Goal: Task Accomplishment & Management: Manage account settings

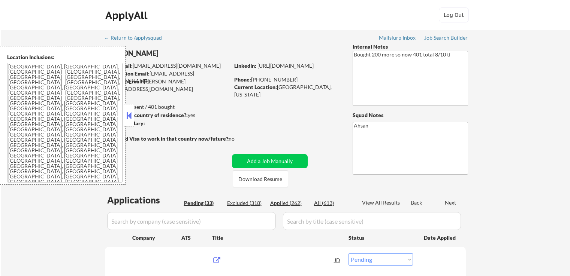
select select ""pending""
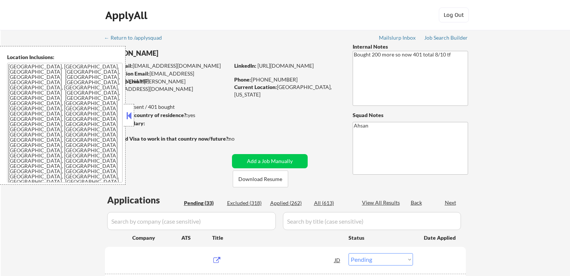
select select ""pending""
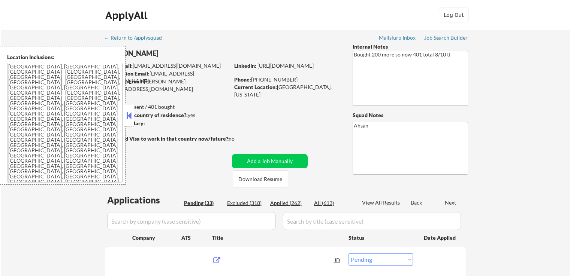
select select ""pending""
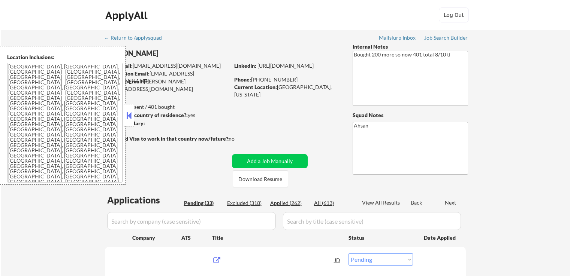
select select ""pending""
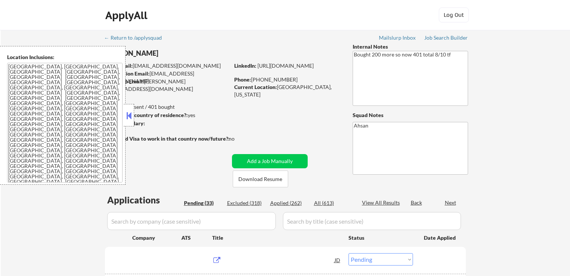
select select ""pending""
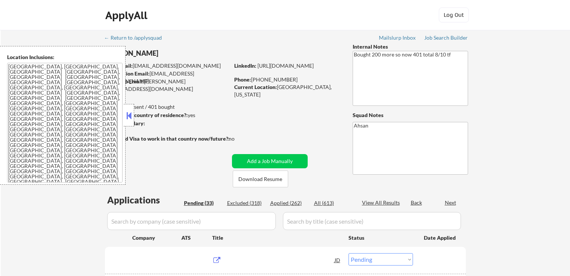
select select ""pending""
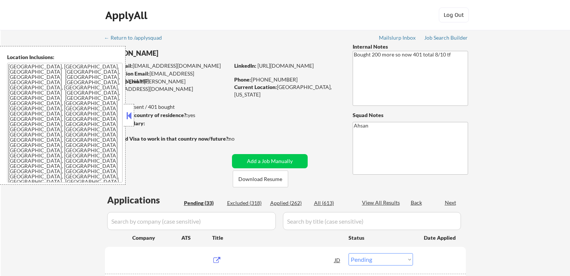
select select ""pending""
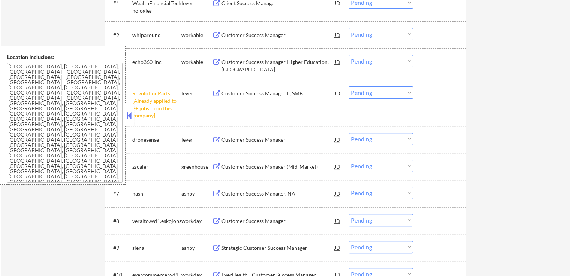
scroll to position [262, 0]
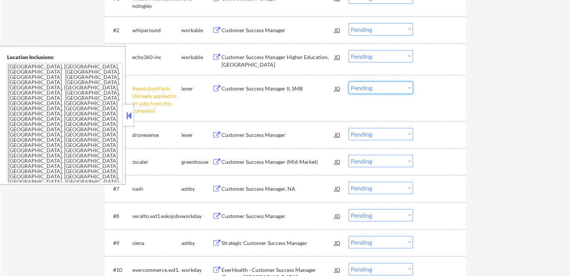
click at [368, 85] on select "Choose an option... Pending Applied Excluded (Questions) Excluded (Expired) Exc…" at bounding box center [380, 88] width 64 height 12
click at [348, 82] on select "Choose an option... Pending Applied Excluded (Questions) Excluded (Expired) Exc…" at bounding box center [380, 88] width 64 height 12
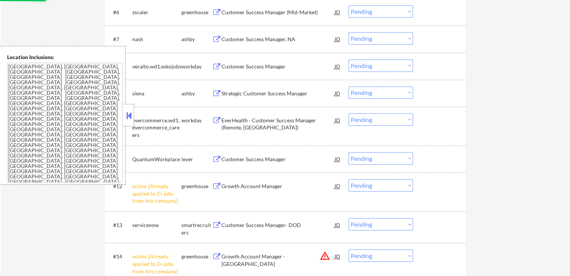
scroll to position [450, 0]
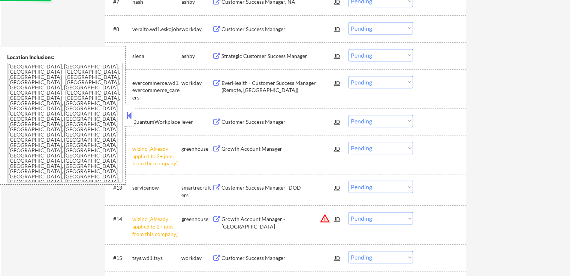
drag, startPoint x: 370, startPoint y: 149, endPoint x: 370, endPoint y: 154, distance: 4.9
click at [370, 149] on select "Choose an option... Pending Applied Excluded (Questions) Excluded (Expired) Exc…" at bounding box center [380, 148] width 64 height 12
select select ""pending""
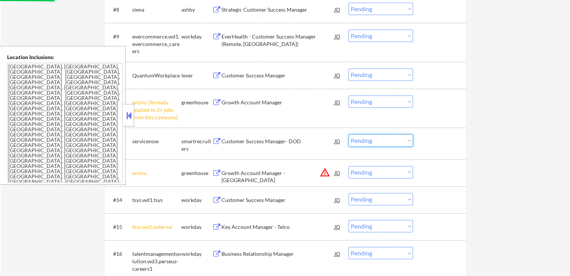
click at [479, 138] on div "← Return to /applysquad Mailslurp Inbox Job Search Builder [PERSON_NAME] User E…" at bounding box center [285, 187] width 569 height 1214
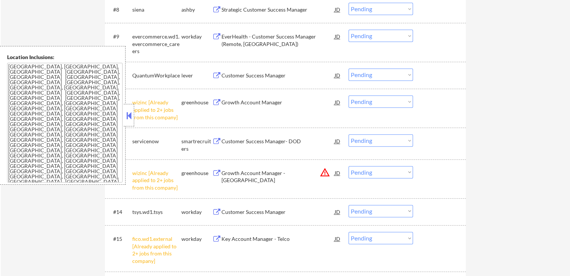
click at [396, 100] on select "Choose an option... Pending Applied Excluded (Questions) Excluded (Expired) Exc…" at bounding box center [380, 102] width 64 height 12
click at [348, 96] on select "Choose an option... Pending Applied Excluded (Questions) Excluded (Expired) Exc…" at bounding box center [380, 102] width 64 height 12
select select ""pending""
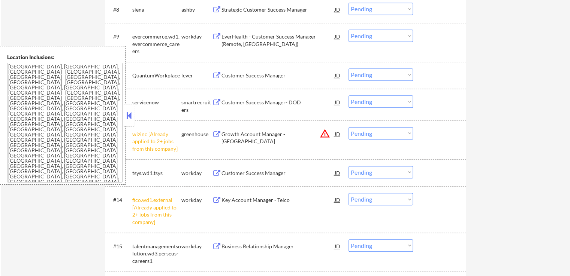
click at [370, 132] on select "Choose an option... Pending Applied Excluded (Questions) Excluded (Expired) Exc…" at bounding box center [380, 133] width 64 height 12
click at [348, 127] on select "Choose an option... Pending Applied Excluded (Questions) Excluded (Expired) Exc…" at bounding box center [380, 133] width 64 height 12
select select ""pending""
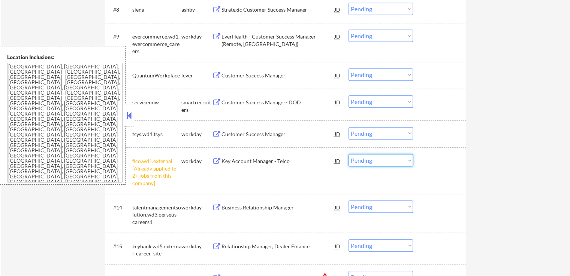
click at [372, 159] on select "Choose an option... Pending Applied Excluded (Questions) Excluded (Expired) Exc…" at bounding box center [380, 160] width 64 height 12
click at [348, 154] on select "Choose an option... Pending Applied Excluded (Questions) Excluded (Expired) Exc…" at bounding box center [380, 160] width 64 height 12
select select ""pending""
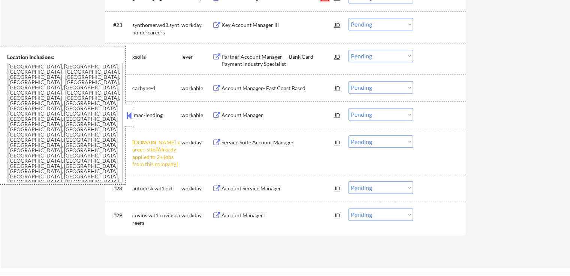
scroll to position [899, 0]
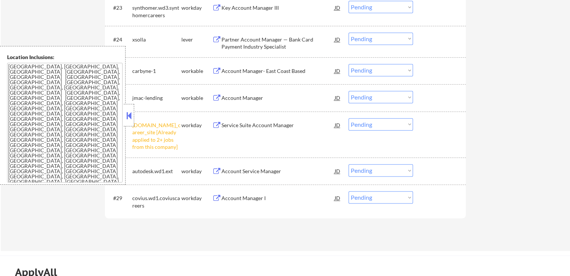
click at [370, 122] on select "Choose an option... Pending Applied Excluded (Questions) Excluded (Expired) Exc…" at bounding box center [380, 124] width 64 height 12
click at [348, 118] on select "Choose an option... Pending Applied Excluded (Questions) Excluded (Expired) Exc…" at bounding box center [380, 124] width 64 height 12
select select ""pending""
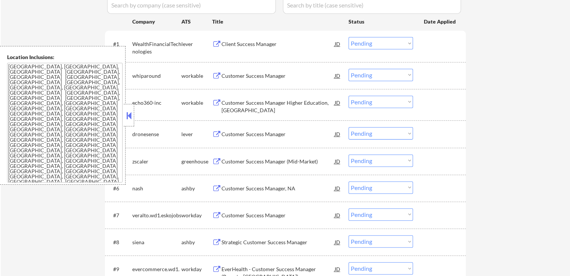
scroll to position [225, 0]
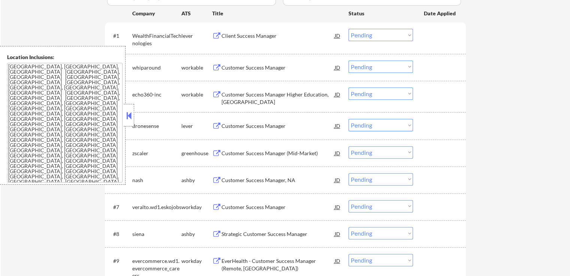
click at [215, 32] on div "Client Success Manager [PERSON_NAME]" at bounding box center [276, 35] width 129 height 13
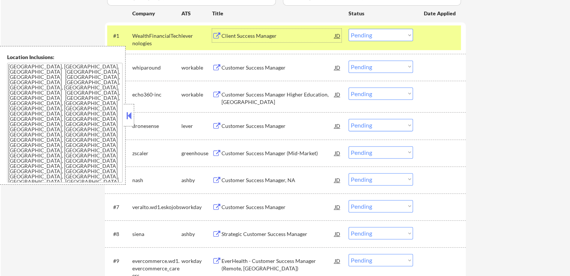
click at [369, 35] on select "Choose an option... Pending Applied Excluded (Questions) Excluded (Expired) Exc…" at bounding box center [380, 35] width 64 height 12
click at [348, 29] on select "Choose an option... Pending Applied Excluded (Questions) Excluded (Expired) Exc…" at bounding box center [380, 35] width 64 height 12
click at [213, 125] on button at bounding box center [216, 126] width 9 height 7
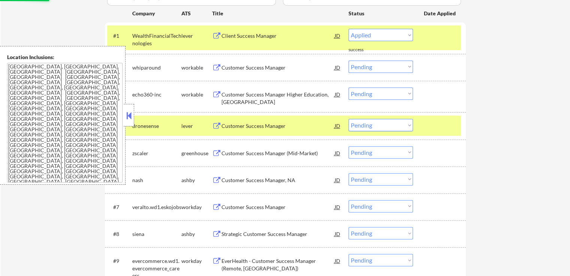
select select ""pending""
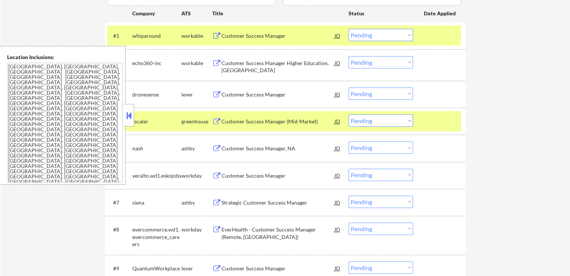
click at [394, 96] on select "Choose an option... Pending Applied Excluded (Questions) Excluded (Expired) Exc…" at bounding box center [380, 94] width 64 height 12
click at [348, 88] on select "Choose an option... Pending Applied Excluded (Questions) Excluded (Expired) Exc…" at bounding box center [380, 94] width 64 height 12
click at [213, 121] on button at bounding box center [216, 121] width 9 height 7
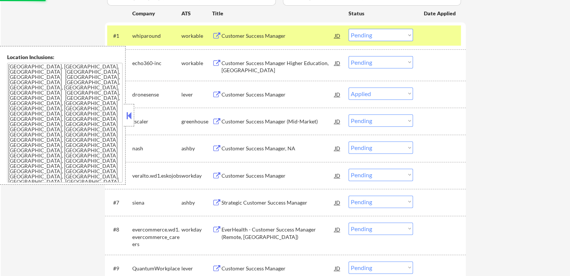
select select ""pending""
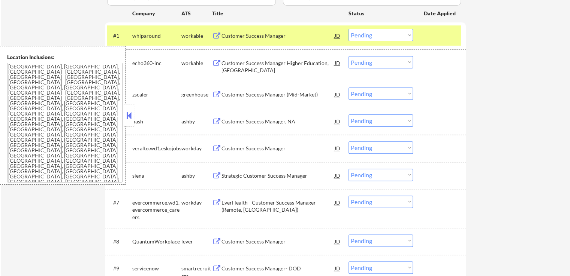
select select ""pending""
click at [363, 96] on select "Choose an option... Pending Applied Excluded (Questions) Excluded (Expired) Exc…" at bounding box center [380, 94] width 64 height 12
click at [348, 88] on select "Choose an option... Pending Applied Excluded (Questions) Excluded (Expired) Exc…" at bounding box center [380, 94] width 64 height 12
click at [215, 121] on button at bounding box center [216, 121] width 9 height 7
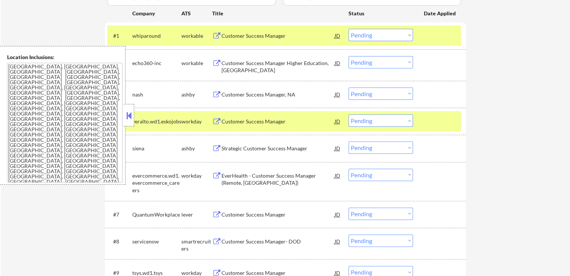
click at [387, 95] on select "Choose an option... Pending Applied Excluded (Questions) Excluded (Expired) Exc…" at bounding box center [380, 94] width 64 height 12
click at [348, 88] on select "Choose an option... Pending Applied Excluded (Questions) Excluded (Expired) Exc…" at bounding box center [380, 94] width 64 height 12
click at [214, 148] on button at bounding box center [216, 148] width 9 height 7
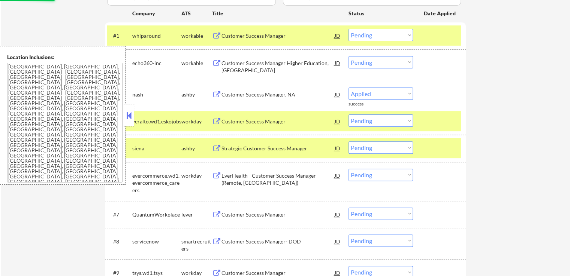
select select ""pending""
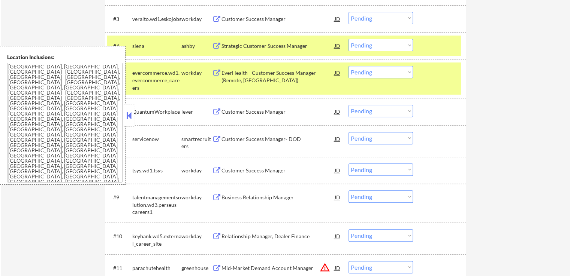
scroll to position [337, 0]
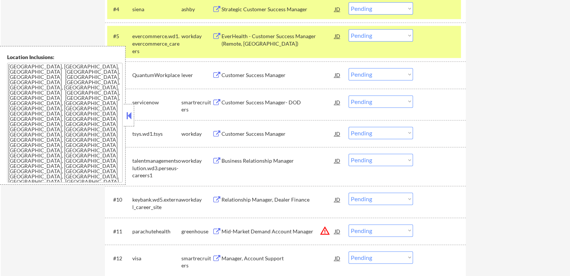
click at [214, 73] on button at bounding box center [216, 75] width 9 height 7
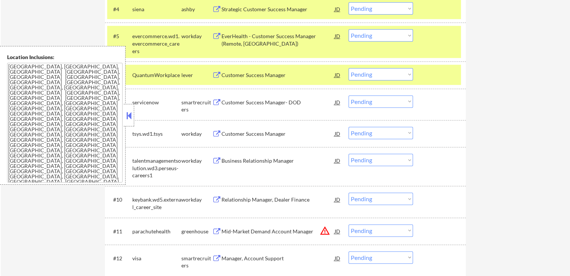
click at [216, 103] on button at bounding box center [216, 102] width 9 height 7
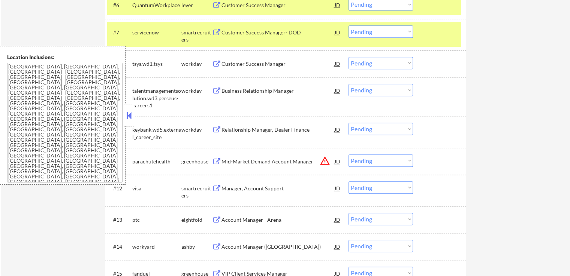
scroll to position [412, 0]
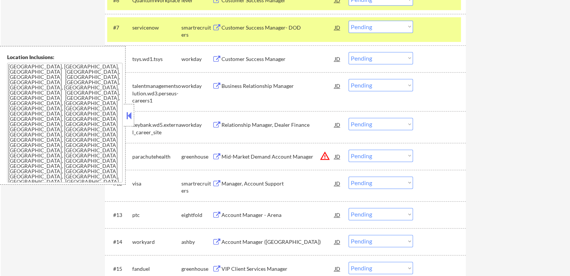
click at [214, 181] on button at bounding box center [216, 184] width 9 height 7
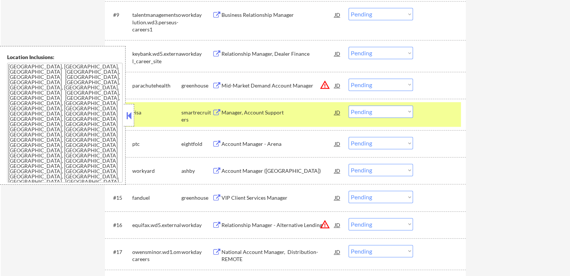
scroll to position [487, 0]
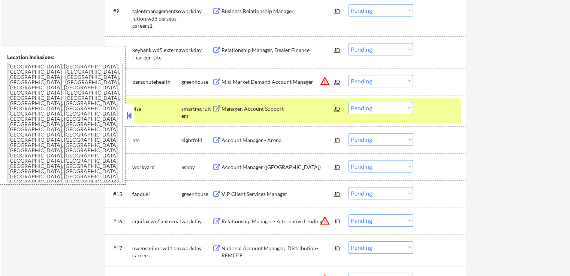
click at [214, 168] on button at bounding box center [216, 167] width 9 height 7
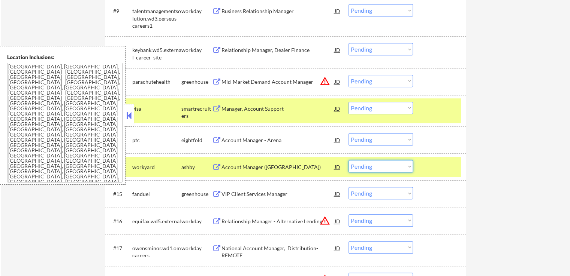
click at [366, 171] on select "Choose an option... Pending Applied Excluded (Questions) Excluded (Expired) Exc…" at bounding box center [380, 166] width 64 height 12
click at [348, 160] on select "Choose an option... Pending Applied Excluded (Questions) Excluded (Expired) Exc…" at bounding box center [380, 166] width 64 height 12
click at [213, 194] on button at bounding box center [216, 194] width 9 height 7
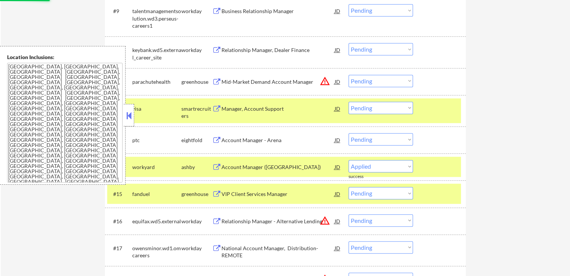
select select ""pending""
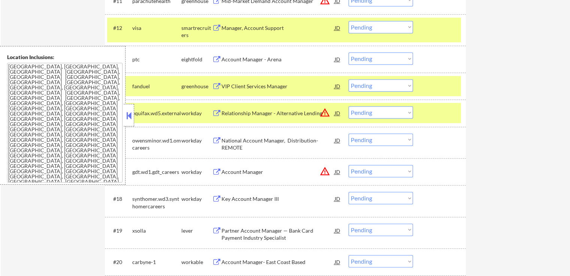
scroll to position [599, 0]
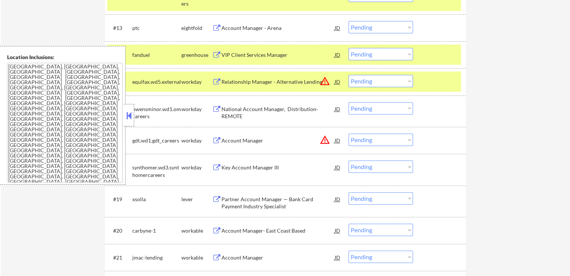
click at [216, 198] on button at bounding box center [216, 199] width 9 height 7
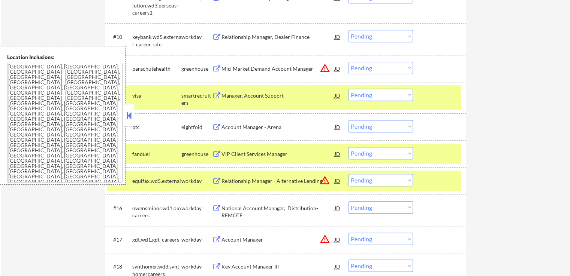
scroll to position [487, 0]
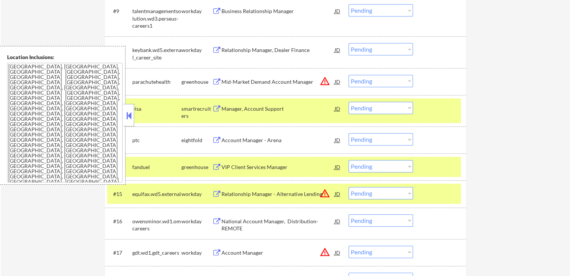
click at [218, 139] on button at bounding box center [216, 140] width 9 height 7
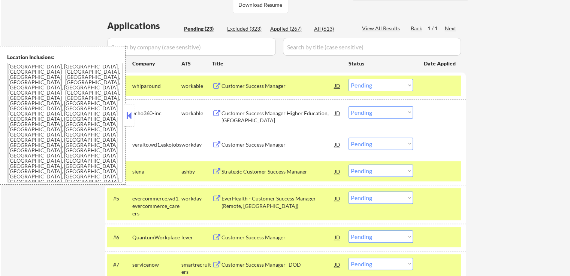
scroll to position [187, 0]
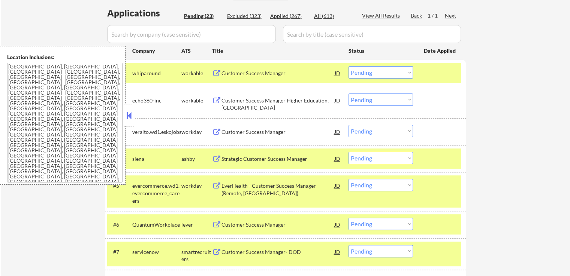
click at [218, 158] on button at bounding box center [216, 159] width 9 height 7
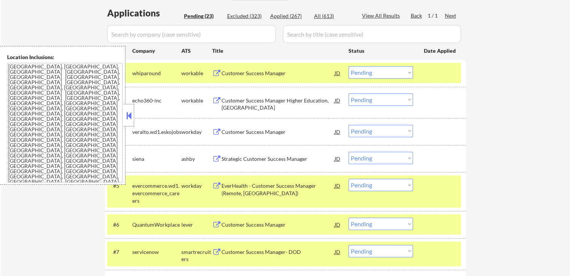
scroll to position [150, 0]
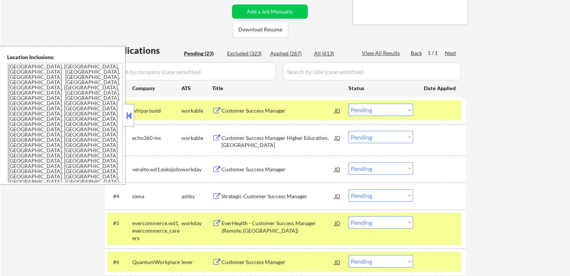
click at [272, 109] on div "Customer Success Manager" at bounding box center [277, 110] width 113 height 7
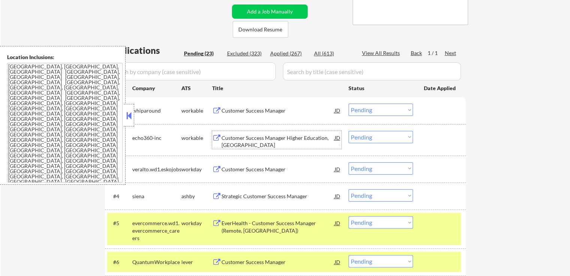
click at [283, 135] on div "Customer Success Manager Higher Education, [GEOGRAPHIC_DATA]" at bounding box center [277, 141] width 113 height 15
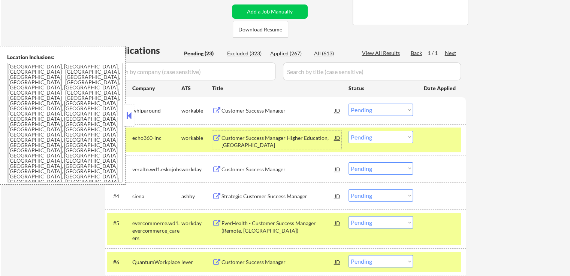
drag, startPoint x: 366, startPoint y: 108, endPoint x: 364, endPoint y: 113, distance: 5.0
click at [366, 108] on select "Choose an option... Pending Applied Excluded (Questions) Excluded (Expired) Exc…" at bounding box center [380, 110] width 64 height 12
click at [348, 104] on select "Choose an option... Pending Applied Excluded (Questions) Excluded (Expired) Exc…" at bounding box center [380, 110] width 64 height 12
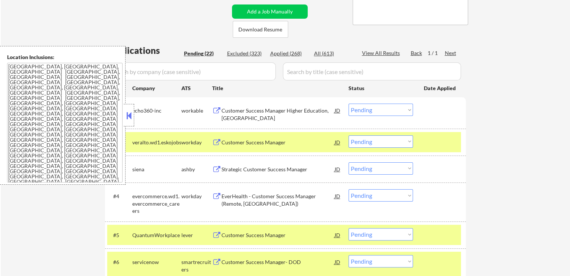
click at [367, 109] on select "Choose an option... Pending Applied Excluded (Questions) Excluded (Expired) Exc…" at bounding box center [380, 110] width 64 height 12
click at [348, 104] on select "Choose an option... Pending Applied Excluded (Questions) Excluded (Expired) Exc…" at bounding box center [380, 110] width 64 height 12
select select ""pending""
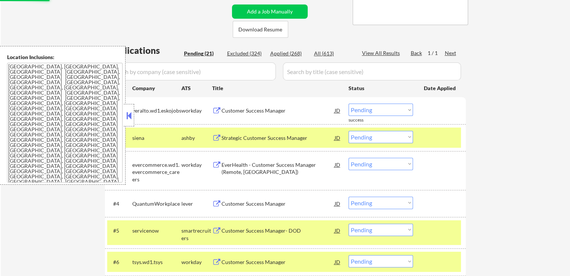
scroll to position [187, 0]
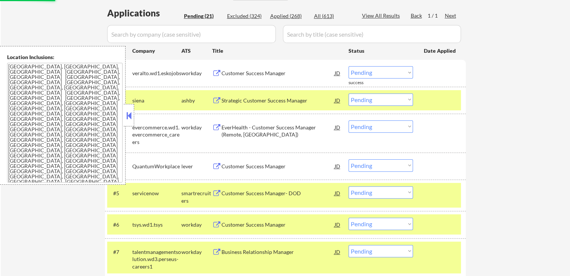
click at [261, 72] on div "Customer Success Manager" at bounding box center [277, 73] width 113 height 7
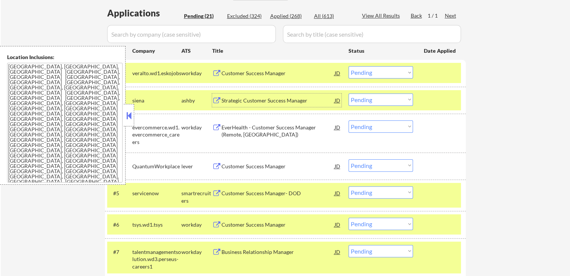
click at [270, 101] on div "Strategic Customer Success Manager" at bounding box center [277, 100] width 113 height 7
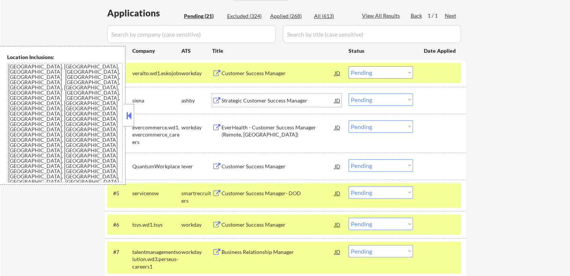
drag, startPoint x: 365, startPoint y: 101, endPoint x: 367, endPoint y: 105, distance: 4.4
click at [366, 102] on select "Choose an option... Pending Applied Excluded (Questions) Excluded (Expired) Exc…" at bounding box center [380, 100] width 64 height 12
click at [348, 94] on select "Choose an option... Pending Applied Excluded (Questions) Excluded (Expired) Exc…" at bounding box center [380, 100] width 64 height 12
click at [300, 128] on div "EverHealth - Customer Success Manager (Remote, [GEOGRAPHIC_DATA])" at bounding box center [277, 131] width 113 height 15
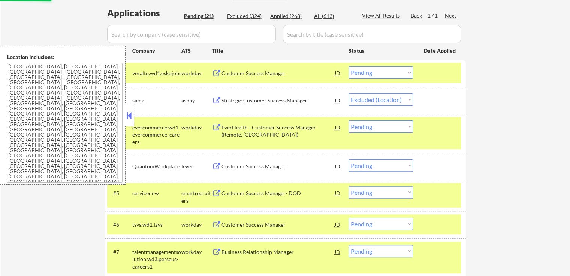
select select ""pending""
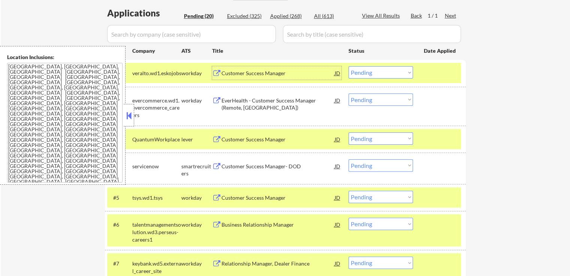
click at [264, 68] on div "Customer Success Manager" at bounding box center [277, 72] width 113 height 13
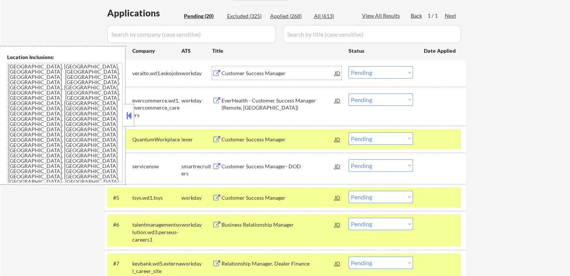
drag, startPoint x: 359, startPoint y: 73, endPoint x: 360, endPoint y: 78, distance: 4.9
click at [359, 73] on select "Choose an option... Pending Applied Excluded (Questions) Excluded (Expired) Exc…" at bounding box center [380, 72] width 64 height 12
click at [348, 66] on select "Choose an option... Pending Applied Excluded (Questions) Excluded (Expired) Exc…" at bounding box center [380, 72] width 64 height 12
select select ""pending""
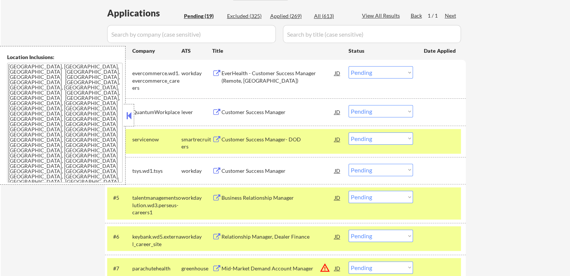
click at [273, 111] on div "Customer Success Manager" at bounding box center [277, 112] width 113 height 7
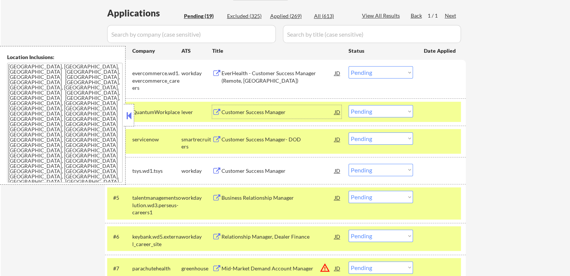
click at [263, 72] on div "EverHealth - Customer Success Manager (Remote, [GEOGRAPHIC_DATA])" at bounding box center [277, 77] width 113 height 15
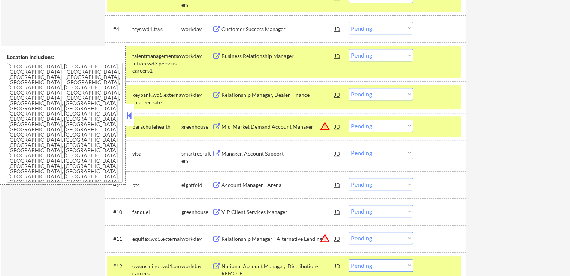
scroll to position [337, 0]
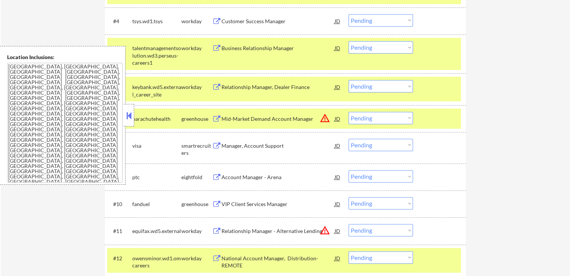
drag, startPoint x: 358, startPoint y: 115, endPoint x: 363, endPoint y: 123, distance: 9.6
click at [359, 116] on select "Choose an option... Pending Applied Excluded (Questions) Excluded (Expired) Exc…" at bounding box center [380, 118] width 64 height 12
click at [348, 112] on select "Choose an option... Pending Applied Excluded (Questions) Excluded (Expired) Exc…" at bounding box center [380, 118] width 64 height 12
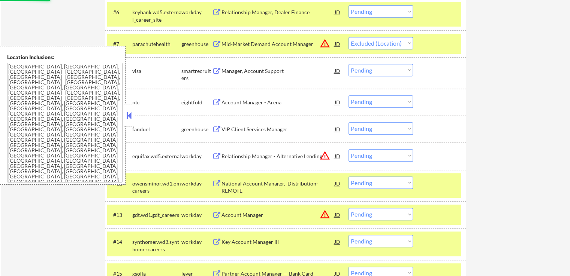
scroll to position [450, 0]
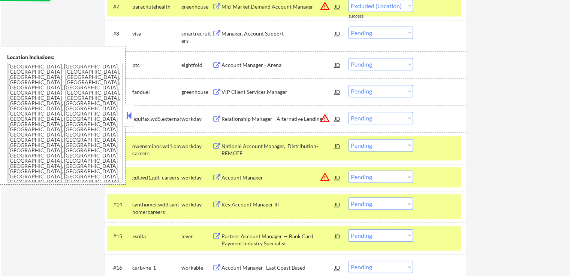
select select ""pending""
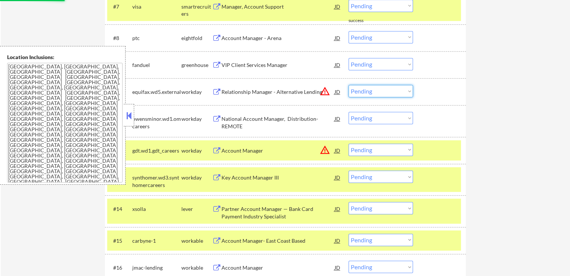
click at [373, 93] on select "Choose an option... Pending Applied Excluded (Questions) Excluded (Expired) Exc…" at bounding box center [380, 91] width 64 height 12
select select ""excluded__location_""
click at [348, 85] on select "Choose an option... Pending Applied Excluded (Questions) Excluded (Expired) Exc…" at bounding box center [380, 91] width 64 height 12
drag, startPoint x: 372, startPoint y: 149, endPoint x: 376, endPoint y: 155, distance: 6.6
click at [372, 150] on select "Choose an option... Pending Applied Excluded (Questions) Excluded (Expired) Exc…" at bounding box center [380, 150] width 64 height 12
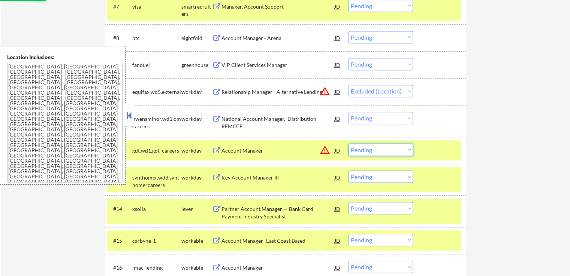
select select ""excluded__location_""
click at [348, 144] on select "Choose an option... Pending Applied Excluded (Questions) Excluded (Expired) Exc…" at bounding box center [380, 150] width 64 height 12
select select ""pending""
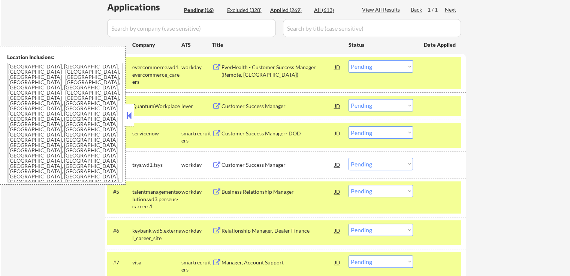
scroll to position [187, 0]
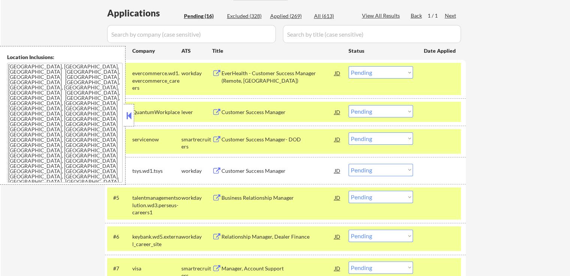
click at [378, 72] on select "Choose an option... Pending Applied Excluded (Questions) Excluded (Expired) Exc…" at bounding box center [380, 72] width 64 height 12
click at [348, 66] on select "Choose an option... Pending Applied Excluded (Questions) Excluded (Expired) Exc…" at bounding box center [380, 72] width 64 height 12
click at [274, 112] on div "Customer Success Manager" at bounding box center [277, 112] width 113 height 7
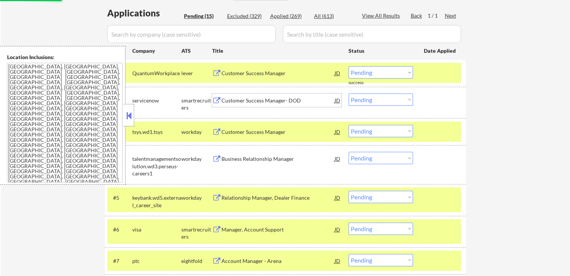
click at [279, 99] on div "Customer Success Manager- DOD" at bounding box center [277, 100] width 113 height 7
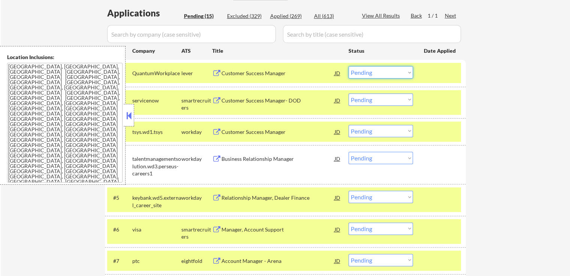
click at [372, 69] on select "Choose an option... Pending Applied Excluded (Questions) Excluded (Expired) Exc…" at bounding box center [380, 72] width 64 height 12
click at [348, 66] on select "Choose an option... Pending Applied Excluded (Questions) Excluded (Expired) Exc…" at bounding box center [380, 72] width 64 height 12
click at [279, 130] on div "Customer Success Manager" at bounding box center [277, 131] width 113 height 7
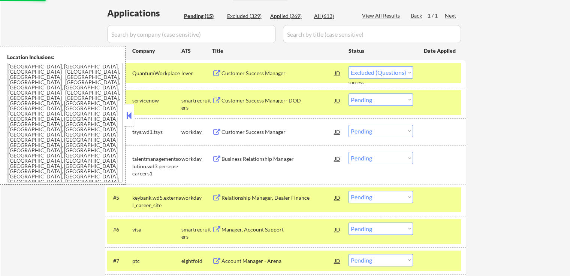
select select ""pending""
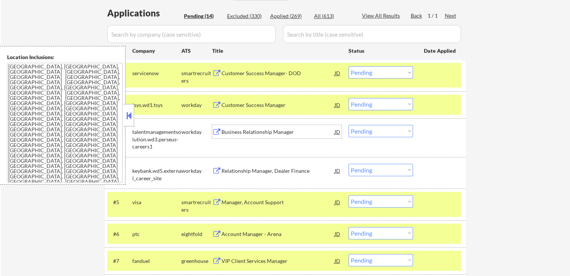
click at [367, 109] on select "Choose an option... Pending Applied Excluded (Questions) Excluded (Expired) Exc…" at bounding box center [380, 104] width 64 height 12
click at [348, 98] on select "Choose an option... Pending Applied Excluded (Questions) Excluded (Expired) Exc…" at bounding box center [380, 104] width 64 height 12
click at [268, 129] on div "Business Relationship Manager" at bounding box center [277, 131] width 113 height 7
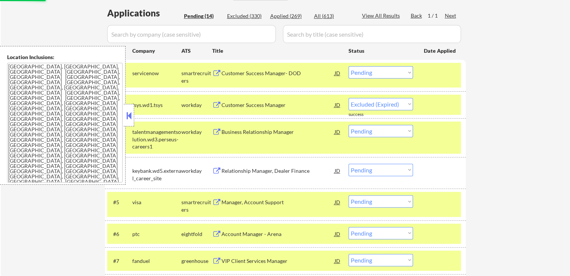
select select ""pending""
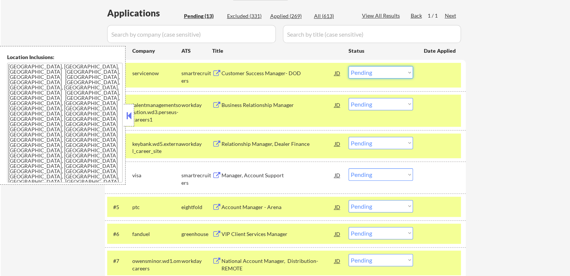
click at [377, 75] on select "Choose an option... Pending Applied Excluded (Questions) Excluded (Expired) Exc…" at bounding box center [380, 72] width 64 height 12
click at [348, 66] on select "Choose an option... Pending Applied Excluded (Questions) Excluded (Expired) Exc…" at bounding box center [380, 72] width 64 height 12
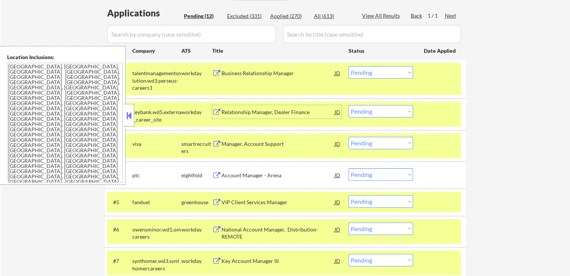
click at [280, 114] on div "Relationship Manager, Dealer Finance" at bounding box center [277, 112] width 113 height 7
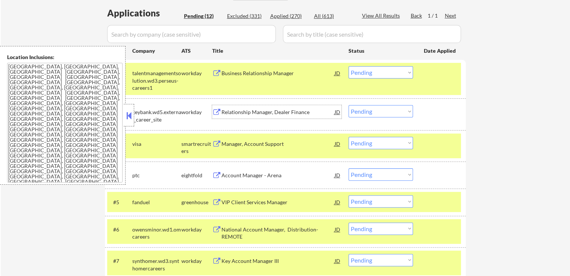
click at [269, 69] on div "Business Relationship Manager" at bounding box center [277, 72] width 113 height 13
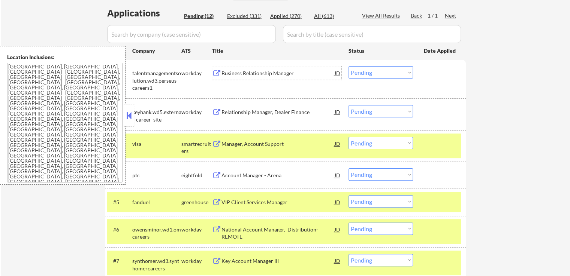
click at [365, 74] on select "Choose an option... Pending Applied Excluded (Questions) Excluded (Expired) Exc…" at bounding box center [380, 72] width 64 height 12
click at [348, 66] on select "Choose an option... Pending Applied Excluded (Questions) Excluded (Expired) Exc…" at bounding box center [380, 72] width 64 height 12
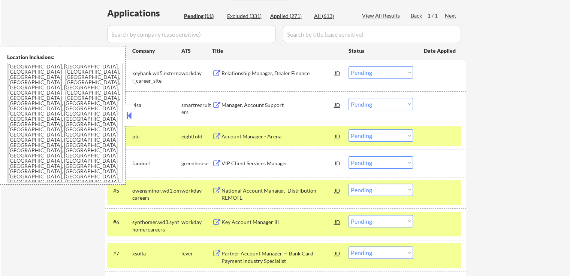
click at [283, 101] on div "Manager, Account Support" at bounding box center [277, 104] width 113 height 13
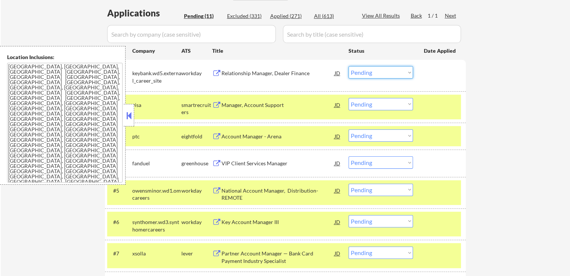
click at [368, 72] on select "Choose an option... Pending Applied Excluded (Questions) Excluded (Expired) Exc…" at bounding box center [380, 72] width 64 height 12
click at [348, 66] on select "Choose an option... Pending Applied Excluded (Questions) Excluded (Expired) Exc…" at bounding box center [380, 72] width 64 height 12
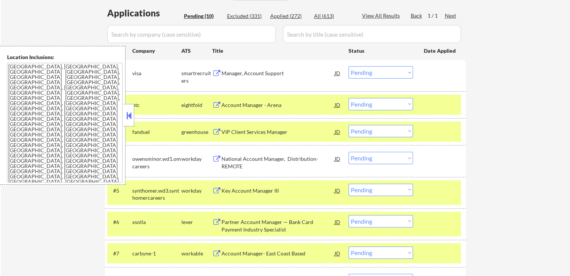
click at [280, 108] on div "Account Manager - Arena" at bounding box center [277, 105] width 113 height 7
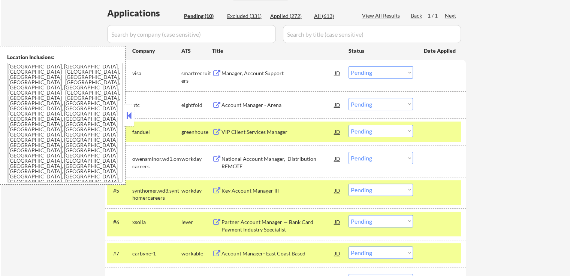
drag, startPoint x: 376, startPoint y: 71, endPoint x: 373, endPoint y: 78, distance: 7.7
click at [376, 71] on select "Choose an option... Pending Applied Excluded (Questions) Excluded (Expired) Exc…" at bounding box center [380, 72] width 64 height 12
click at [348, 66] on select "Choose an option... Pending Applied Excluded (Questions) Excluded (Expired) Exc…" at bounding box center [380, 72] width 64 height 12
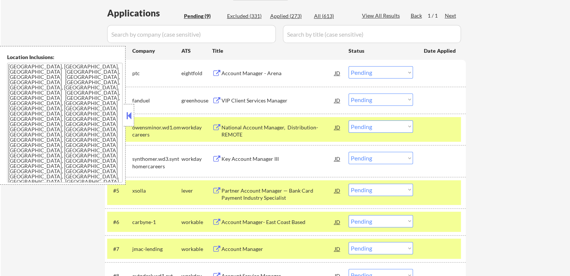
click at [281, 96] on div "VIP Client Services Manager" at bounding box center [277, 100] width 113 height 13
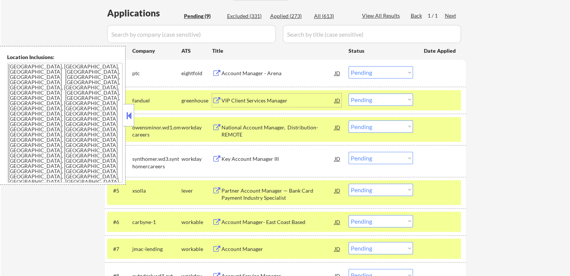
click at [252, 75] on div "Account Manager - Arena" at bounding box center [277, 73] width 113 height 7
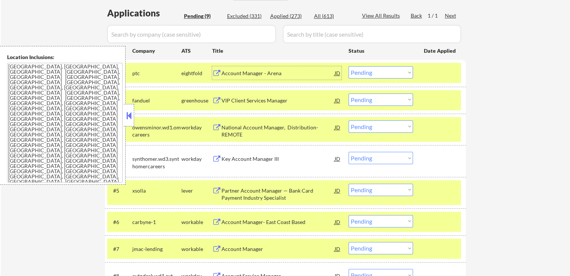
click at [373, 70] on select "Choose an option... Pending Applied Excluded (Questions) Excluded (Expired) Exc…" at bounding box center [380, 72] width 64 height 12
click at [348, 66] on select "Choose an option... Pending Applied Excluded (Questions) Excluded (Expired) Exc…" at bounding box center [380, 72] width 64 height 12
click at [262, 128] on div "National Account Manager, Distribution- REMOTE" at bounding box center [277, 131] width 113 height 15
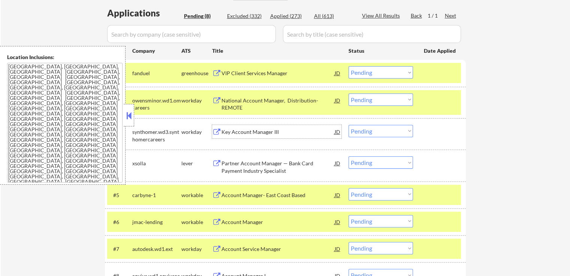
drag, startPoint x: 370, startPoint y: 72, endPoint x: 370, endPoint y: 78, distance: 5.6
click at [370, 72] on select "Choose an option... Pending Applied Excluded (Questions) Excluded (Expired) Exc…" at bounding box center [380, 72] width 64 height 12
click at [348, 66] on select "Choose an option... Pending Applied Excluded (Questions) Excluded (Expired) Exc…" at bounding box center [380, 72] width 64 height 12
click at [277, 128] on div "Key Account Manager III" at bounding box center [277, 131] width 113 height 7
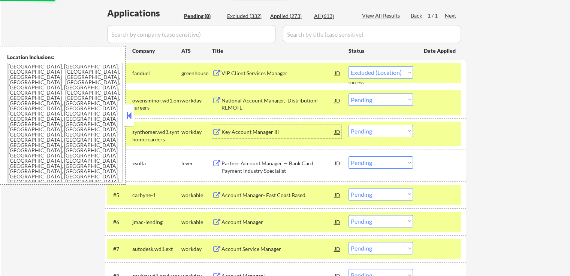
select select ""pending""
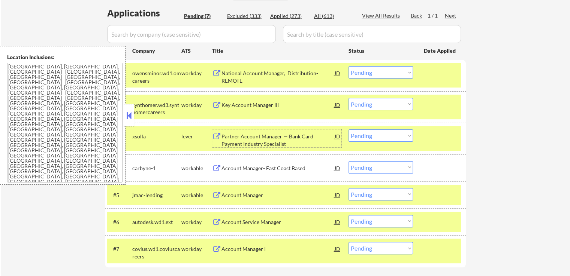
drag, startPoint x: 377, startPoint y: 102, endPoint x: 377, endPoint y: 110, distance: 7.5
click at [377, 102] on select "Choose an option... Pending Applied Excluded (Questions) Excluded (Expired) Exc…" at bounding box center [380, 104] width 64 height 12
click at [348, 98] on select "Choose an option... Pending Applied Excluded (Questions) Excluded (Expired) Exc…" at bounding box center [380, 104] width 64 height 12
click at [290, 134] on div "Partner Account Manager — Bank Card Payment Industry Specialist" at bounding box center [277, 140] width 113 height 15
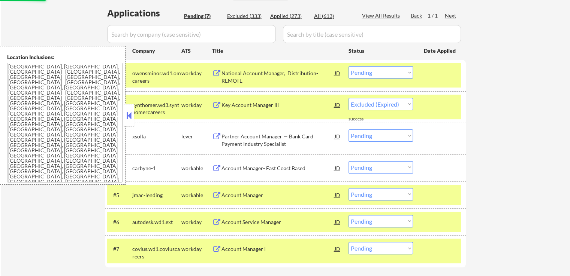
select select ""pending""
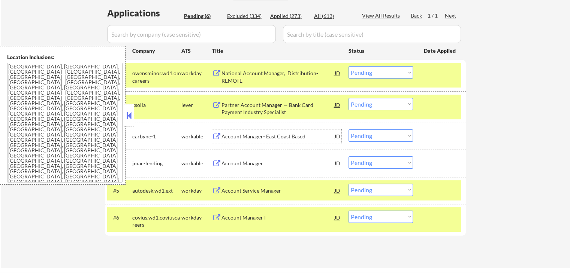
click at [380, 74] on select "Choose an option... Pending Applied Excluded (Questions) Excluded (Expired) Exc…" at bounding box center [380, 72] width 64 height 12
click at [348, 66] on select "Choose an option... Pending Applied Excluded (Questions) Excluded (Expired) Exc…" at bounding box center [380, 72] width 64 height 12
click at [288, 134] on div "Account Manager- East Coast Based" at bounding box center [277, 136] width 113 height 7
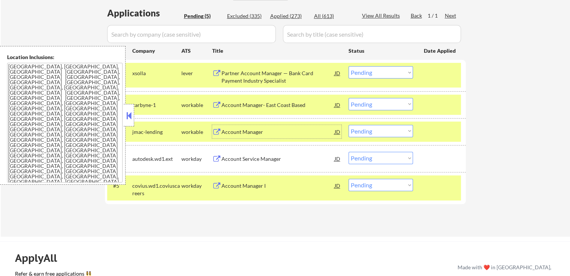
click at [369, 73] on select "Choose an option... Pending Applied Excluded (Questions) Excluded (Expired) Exc…" at bounding box center [380, 72] width 64 height 12
click at [348, 66] on select "Choose an option... Pending Applied Excluded (Questions) Excluded (Expired) Exc…" at bounding box center [380, 72] width 64 height 12
click at [266, 131] on div "Account Manager" at bounding box center [277, 131] width 113 height 7
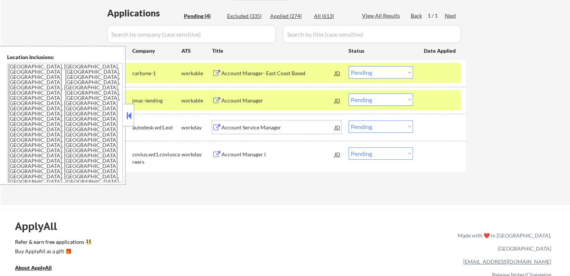
click at [367, 74] on select "Choose an option... Pending Applied Excluded (Questions) Excluded (Expired) Exc…" at bounding box center [380, 72] width 64 height 12
click at [348, 66] on select "Choose an option... Pending Applied Excluded (Questions) Excluded (Expired) Exc…" at bounding box center [380, 72] width 64 height 12
click at [291, 128] on div "Account Service Manager" at bounding box center [277, 127] width 113 height 7
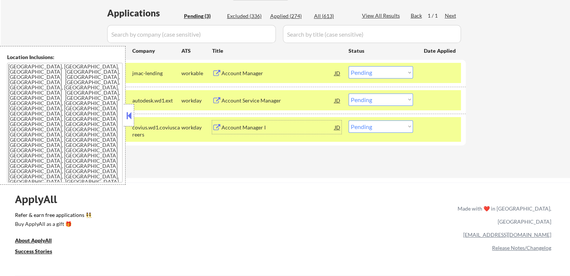
drag, startPoint x: 364, startPoint y: 71, endPoint x: 364, endPoint y: 78, distance: 6.8
click at [364, 71] on select "Choose an option... Pending Applied Excluded (Questions) Excluded (Expired) Exc…" at bounding box center [380, 72] width 64 height 12
click at [348, 66] on select "Choose an option... Pending Applied Excluded (Questions) Excluded (Expired) Exc…" at bounding box center [380, 72] width 64 height 12
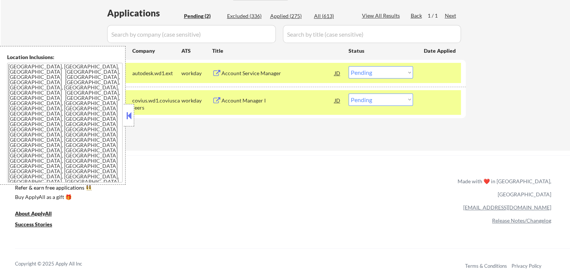
click at [381, 72] on select "Choose an option... Pending Applied Excluded (Questions) Excluded (Expired) Exc…" at bounding box center [380, 72] width 64 height 12
click at [348, 66] on select "Choose an option... Pending Applied Excluded (Questions) Excluded (Expired) Exc…" at bounding box center [380, 72] width 64 height 12
click at [288, 103] on div "Account Manager I" at bounding box center [277, 100] width 113 height 7
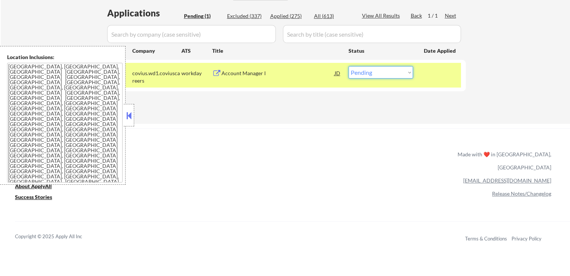
click at [375, 76] on select "Choose an option... Pending Applied Excluded (Questions) Excluded (Expired) Exc…" at bounding box center [380, 72] width 64 height 12
select select ""excluded__location_""
click at [348, 66] on select "Choose an option... Pending Applied Excluded (Questions) Excluded (Expired) Exc…" at bounding box center [380, 72] width 64 height 12
click at [336, 128] on div "ApplyAll Refer & earn free applications 👯‍♀️ Buy ApplyAll as a gift 🎁 About App…" at bounding box center [285, 186] width 570 height 116
select select ""excluded__location_""
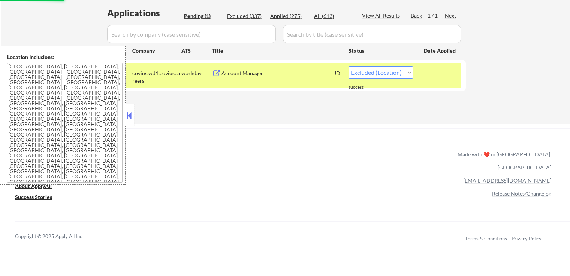
select select ""excluded__location_""
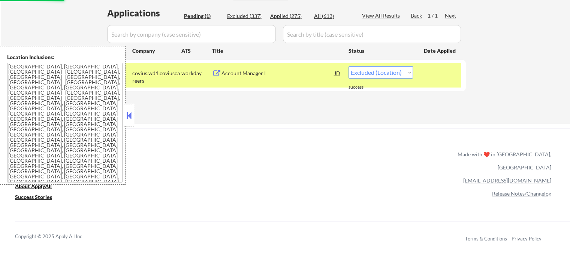
select select ""excluded__location_""
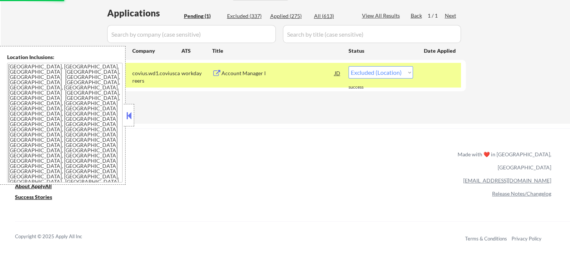
select select ""excluded__location_""
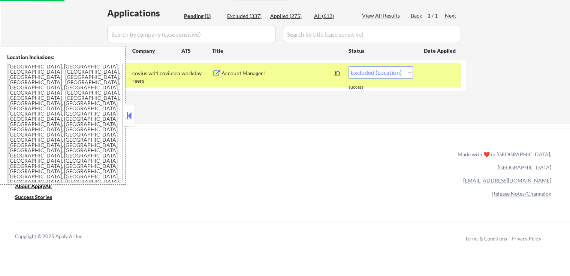
select select ""excluded__location_""
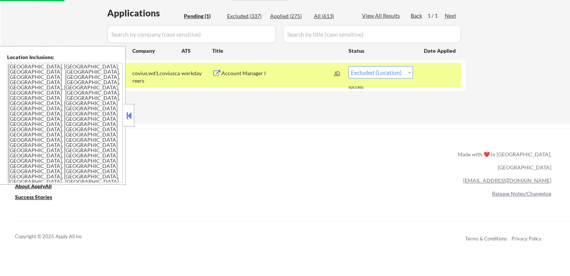
select select ""excluded__location_""
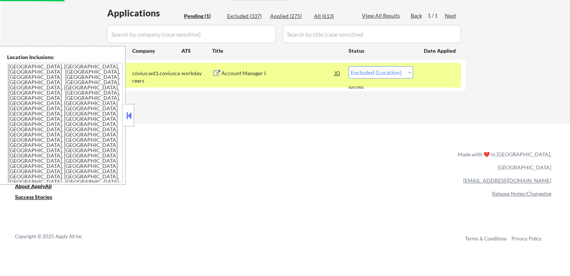
select select ""excluded__location_""
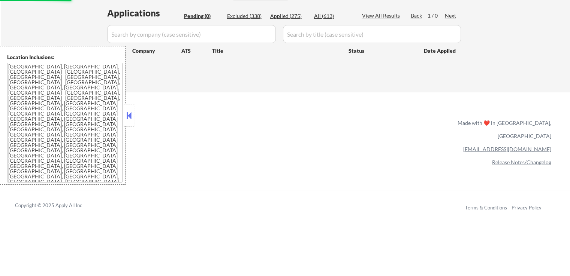
click at [285, 15] on div "Applied (275)" at bounding box center [288, 15] width 37 height 7
select select ""applied""
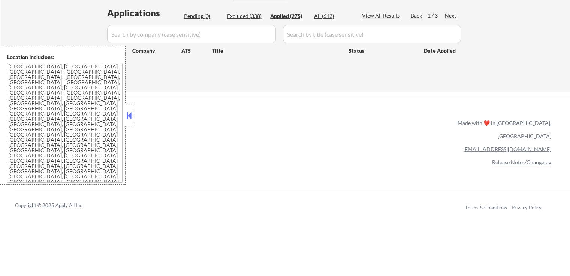
select select ""applied""
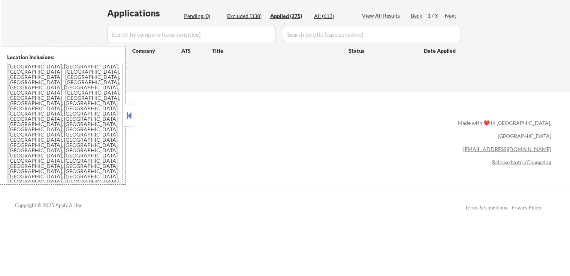
select select ""applied""
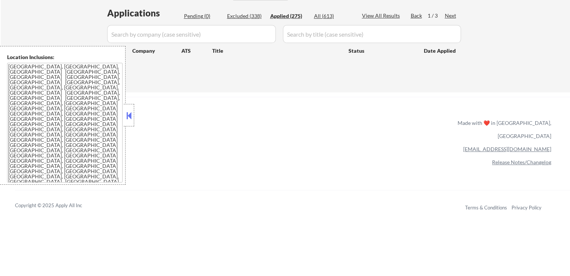
select select ""applied""
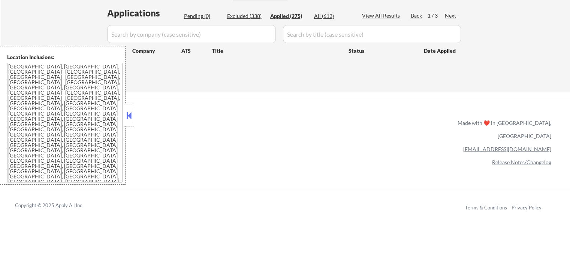
select select ""applied""
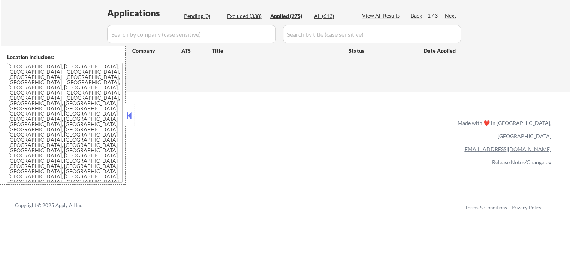
select select ""applied""
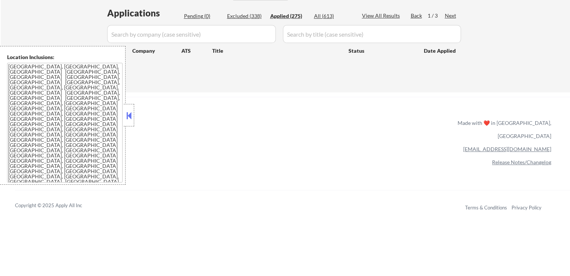
select select ""applied""
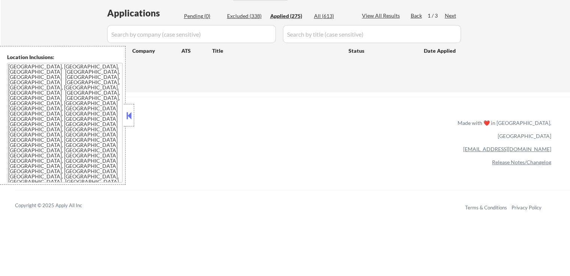
select select ""applied""
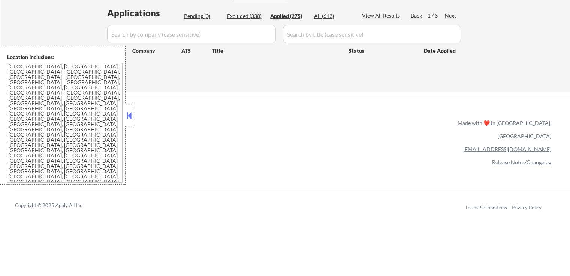
select select ""applied""
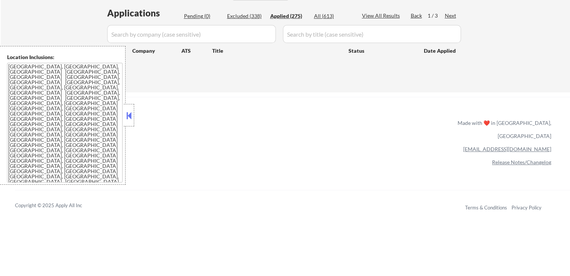
select select ""applied""
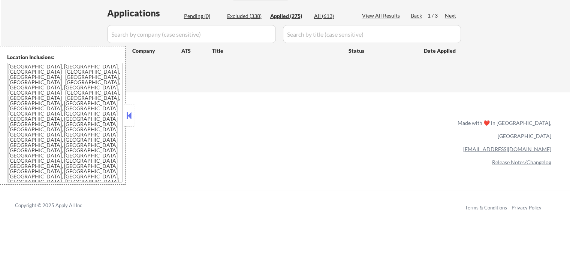
select select ""applied""
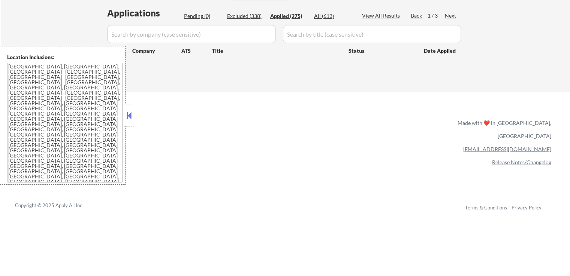
select select ""applied""
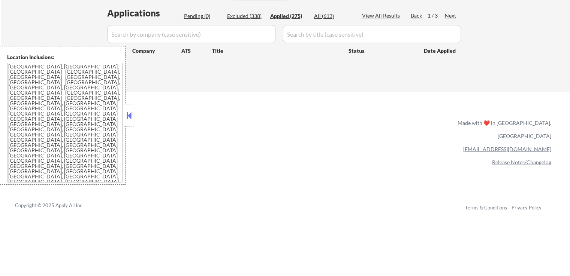
select select ""applied""
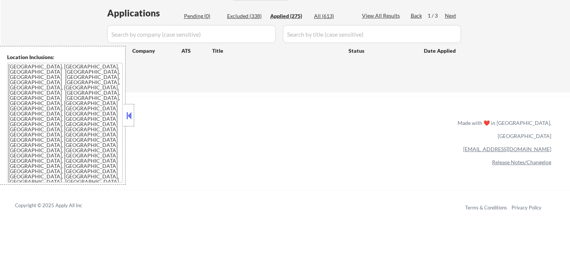
select select ""applied""
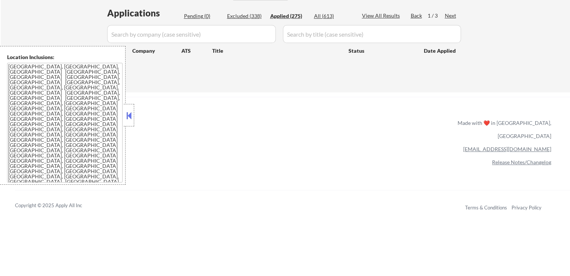
select select ""applied""
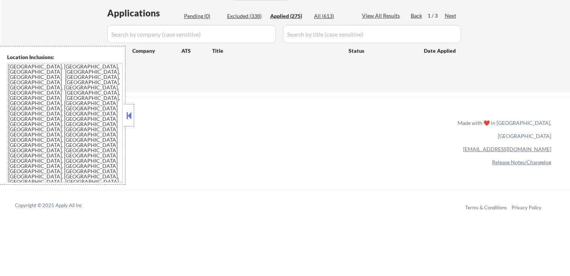
select select ""applied""
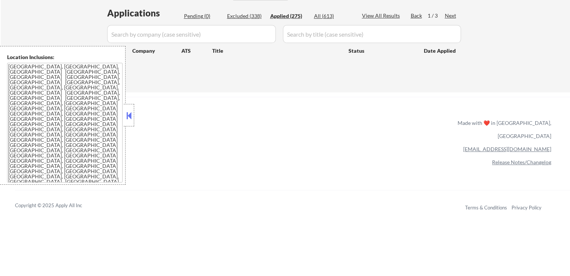
select select ""applied""
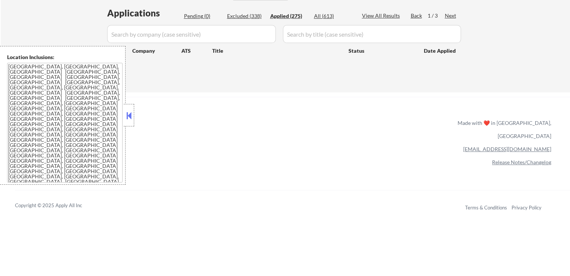
select select ""applied""
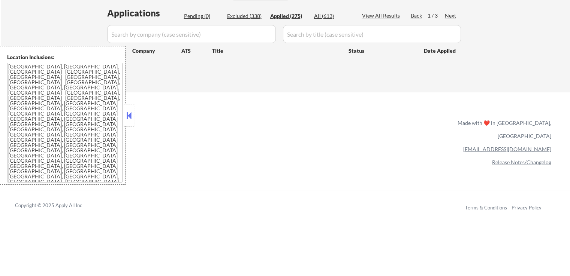
select select ""applied""
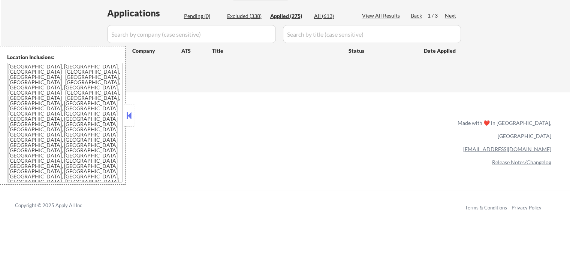
select select ""applied""
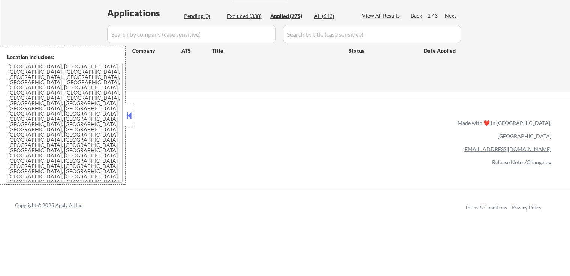
select select ""applied""
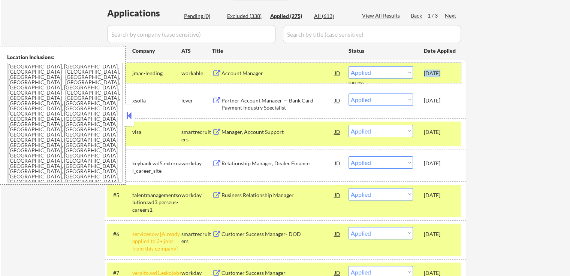
drag, startPoint x: 421, startPoint y: 69, endPoint x: 439, endPoint y: 74, distance: 18.2
click at [439, 74] on div "#1 jmac-lending workable Account Manager JD Choose an option... Pending Applied…" at bounding box center [284, 73] width 354 height 20
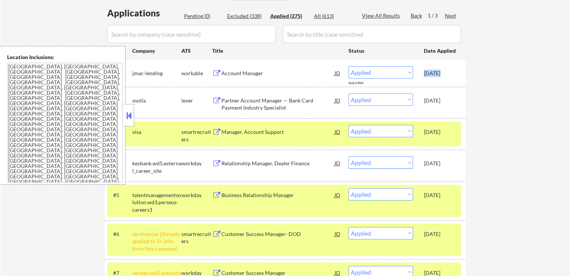
copy div "[DATE]"
